Goal: Task Accomplishment & Management: Use online tool/utility

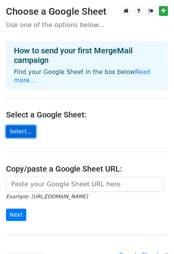
click at [21, 125] on link "Select..." at bounding box center [21, 131] width 30 height 12
click at [20, 125] on link "Select..." at bounding box center [21, 131] width 30 height 12
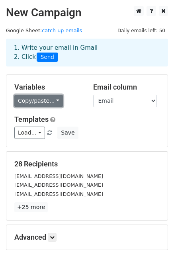
click at [49, 97] on link "Copy/paste..." at bounding box center [38, 101] width 49 height 12
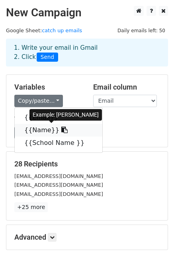
click at [61, 129] on icon at bounding box center [64, 130] width 6 height 6
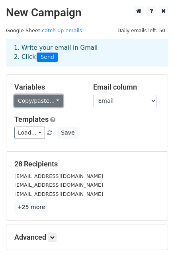
click at [54, 101] on link "Copy/paste..." at bounding box center [38, 101] width 49 height 12
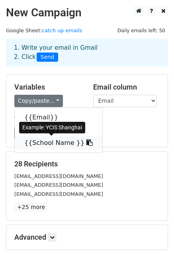
click at [49, 144] on link "{{School Name }}" at bounding box center [59, 143] width 88 height 13
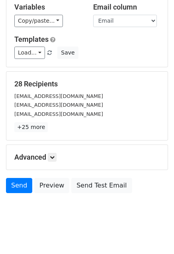
scroll to position [86, 0]
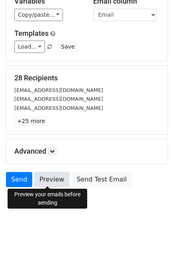
click at [43, 178] on link "Preview" at bounding box center [51, 179] width 35 height 15
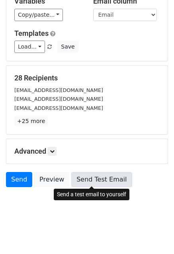
click at [96, 177] on link "Send Test Email" at bounding box center [101, 179] width 61 height 15
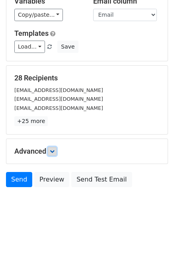
click at [52, 150] on icon at bounding box center [52, 151] width 5 height 5
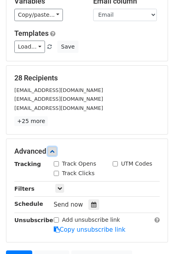
scroll to position [126, 0]
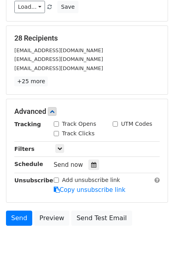
click at [56, 123] on input "Track Opens" at bounding box center [56, 123] width 5 height 5
checkbox input "true"
click at [55, 132] on input "Track Clicks" at bounding box center [56, 133] width 5 height 5
checkbox input "true"
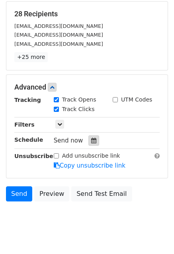
scroll to position [163, 0]
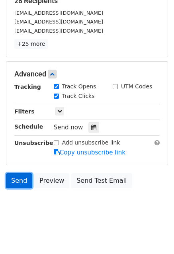
click at [17, 179] on link "Send" at bounding box center [19, 180] width 26 height 15
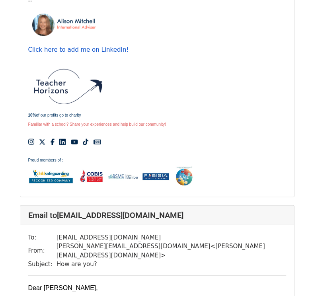
scroll to position [996, 0]
